Goal: Information Seeking & Learning: Compare options

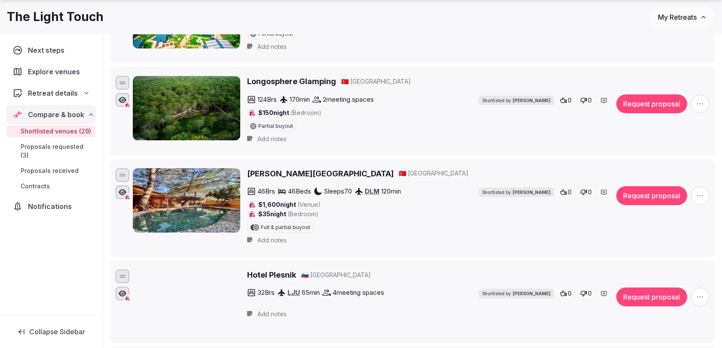
scroll to position [1939, 0]
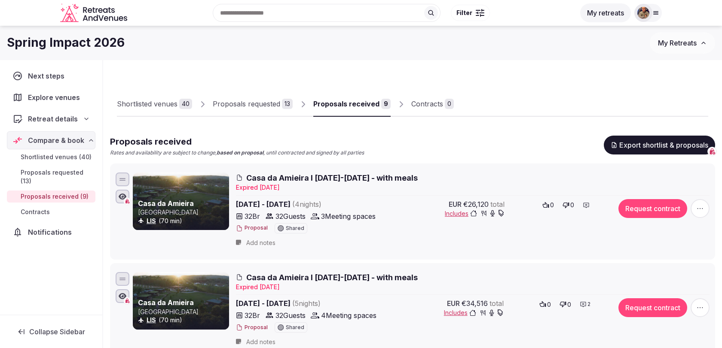
click at [173, 104] on div "Shortlisted venues" at bounding box center [147, 104] width 61 height 10
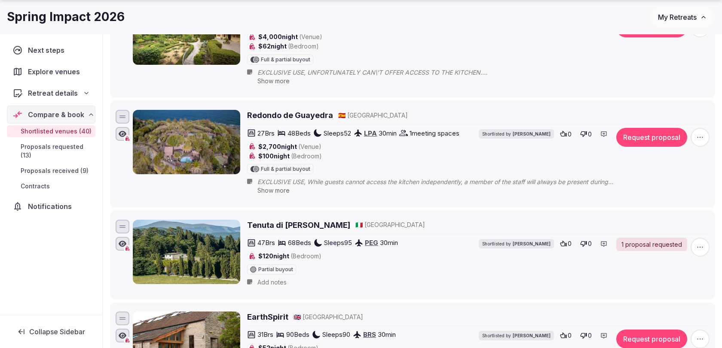
scroll to position [1224, 0]
